Goal: Find specific page/section: Find specific page/section

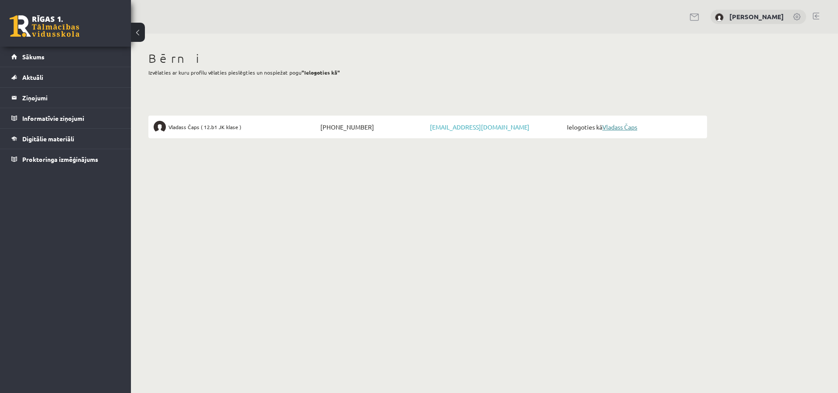
click at [627, 127] on link "Vladass Čaps" at bounding box center [619, 127] width 35 height 8
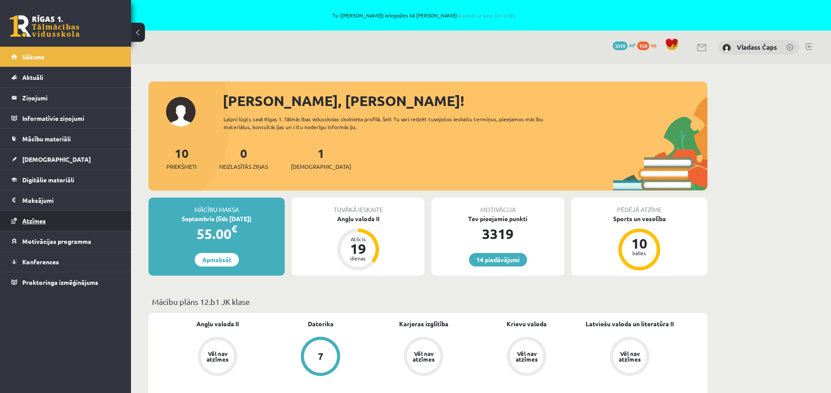
click at [43, 220] on span "Atzīmes" at bounding box center [34, 221] width 24 height 8
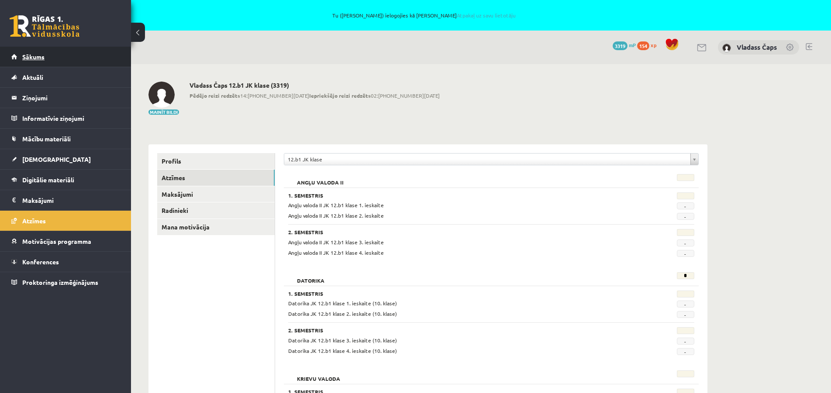
click at [35, 59] on span "Sākums" at bounding box center [33, 57] width 22 height 8
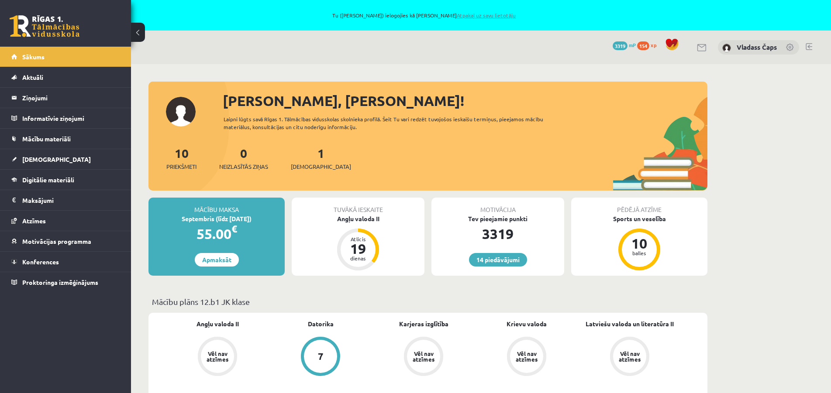
click at [475, 17] on link "Atpakaļ uz savu lietotāju" at bounding box center [486, 15] width 59 height 7
